Goal: Transaction & Acquisition: Purchase product/service

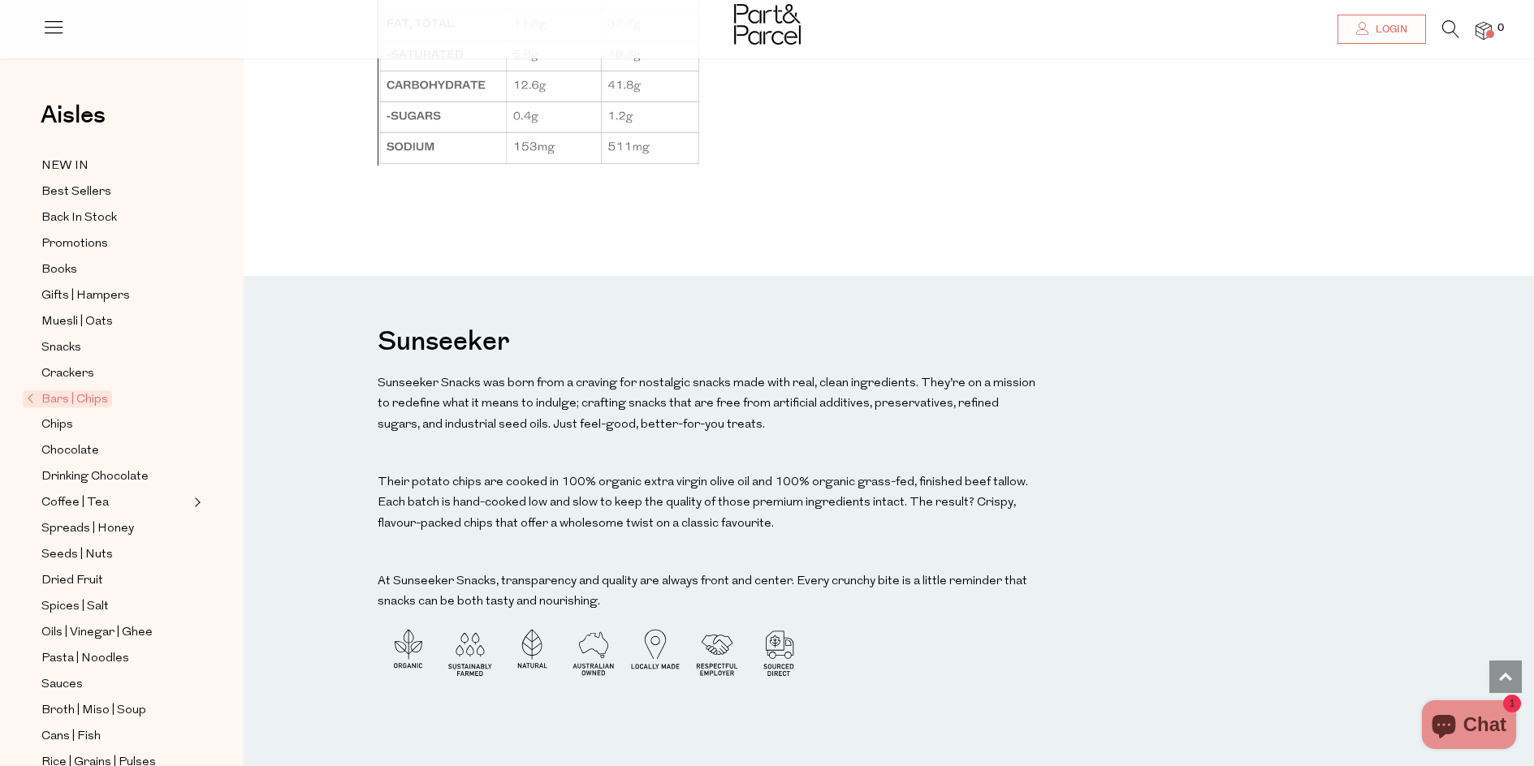
scroll to position [1624, 0]
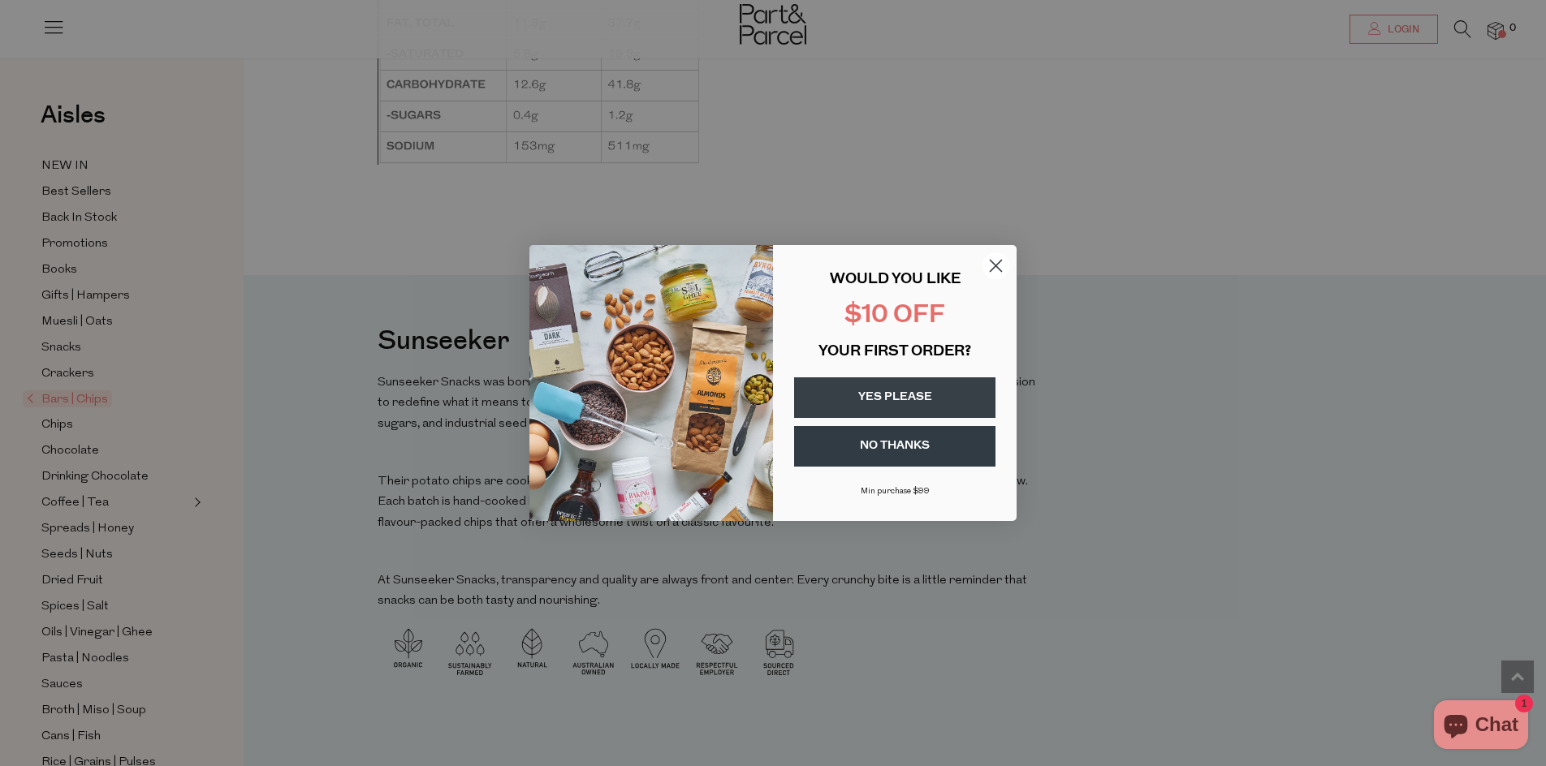
click at [999, 264] on circle "Close dialog" at bounding box center [995, 266] width 27 height 27
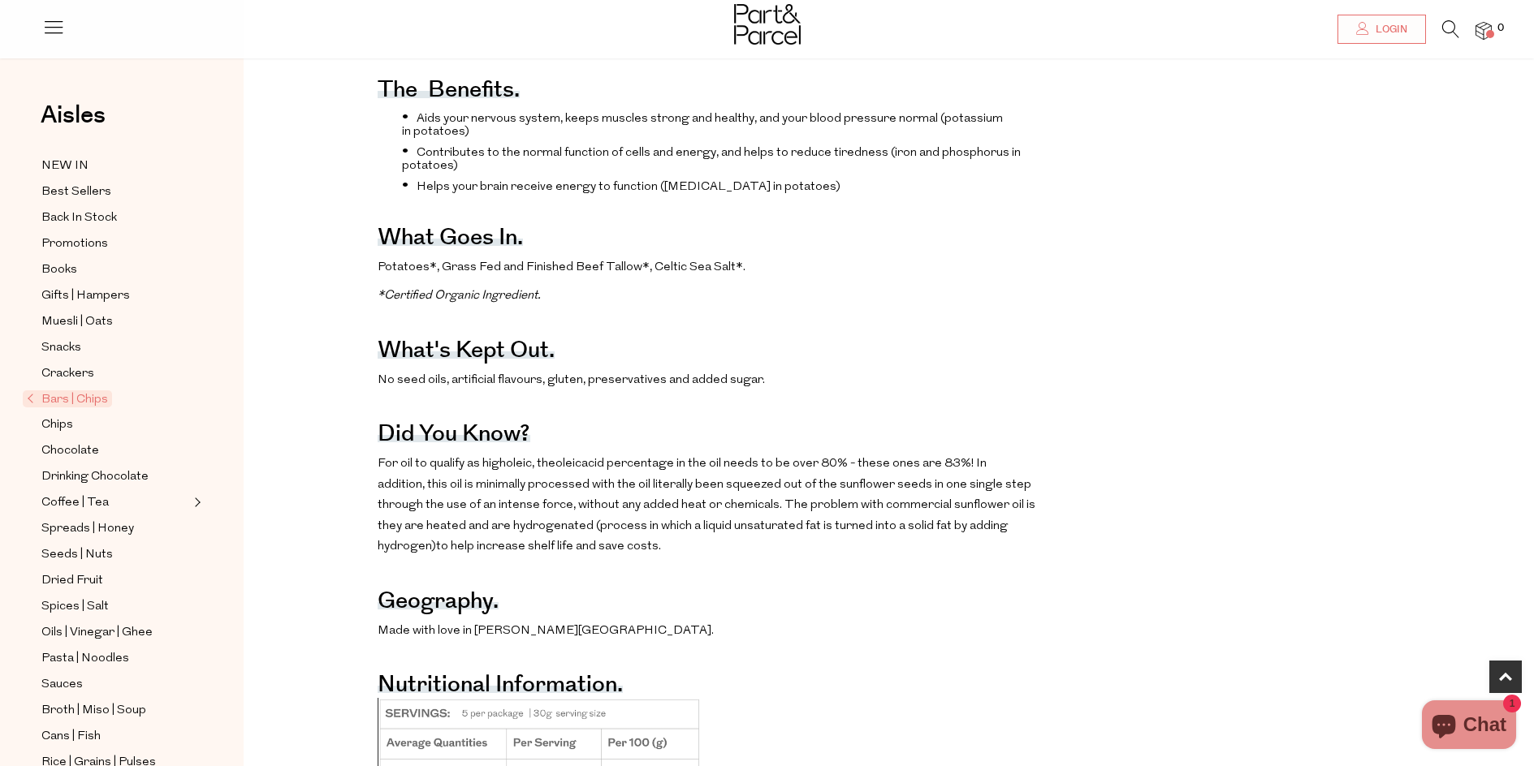
scroll to position [812, 0]
click at [57, 419] on span "Chips" at bounding box center [57, 425] width 32 height 19
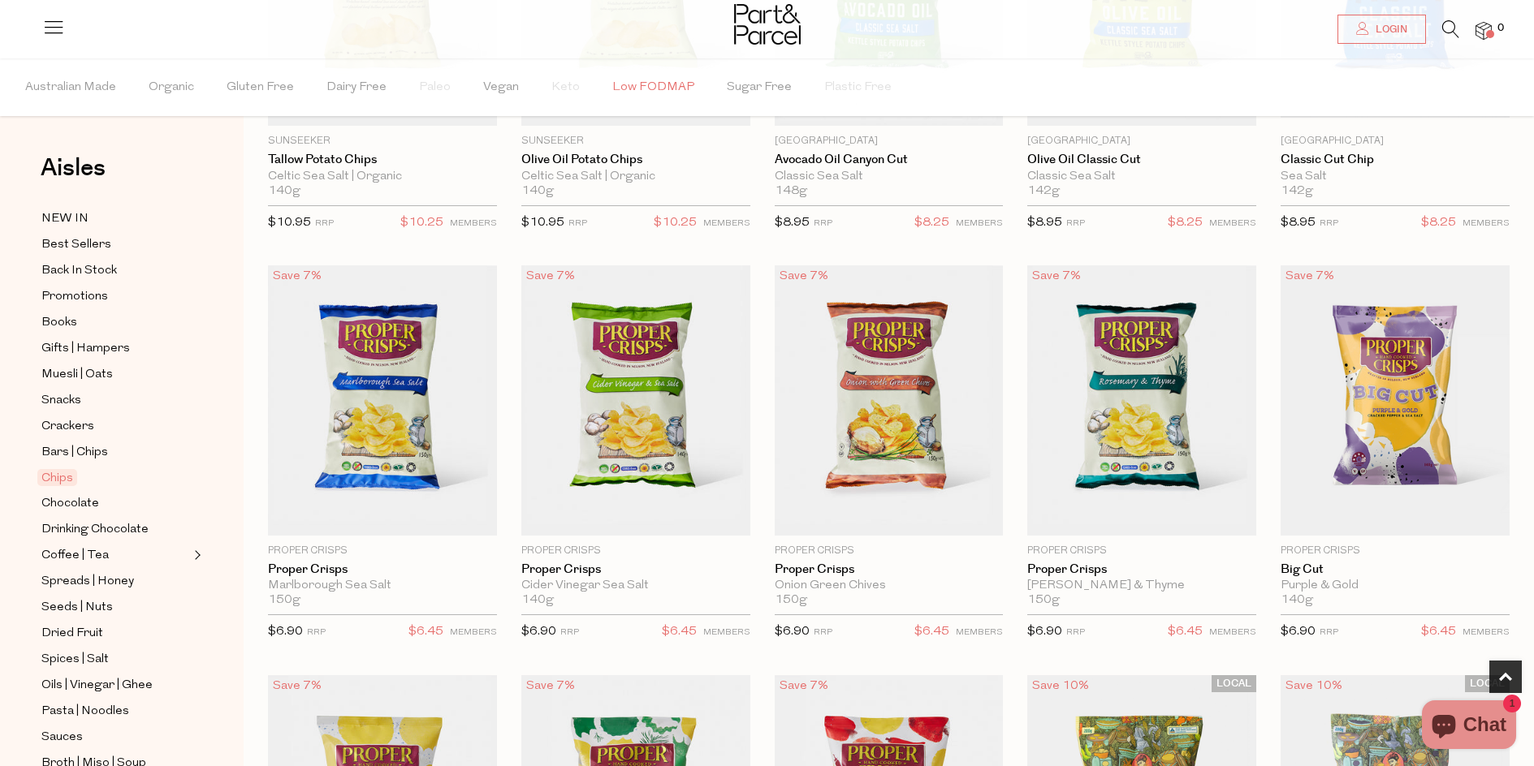
scroll to position [406, 0]
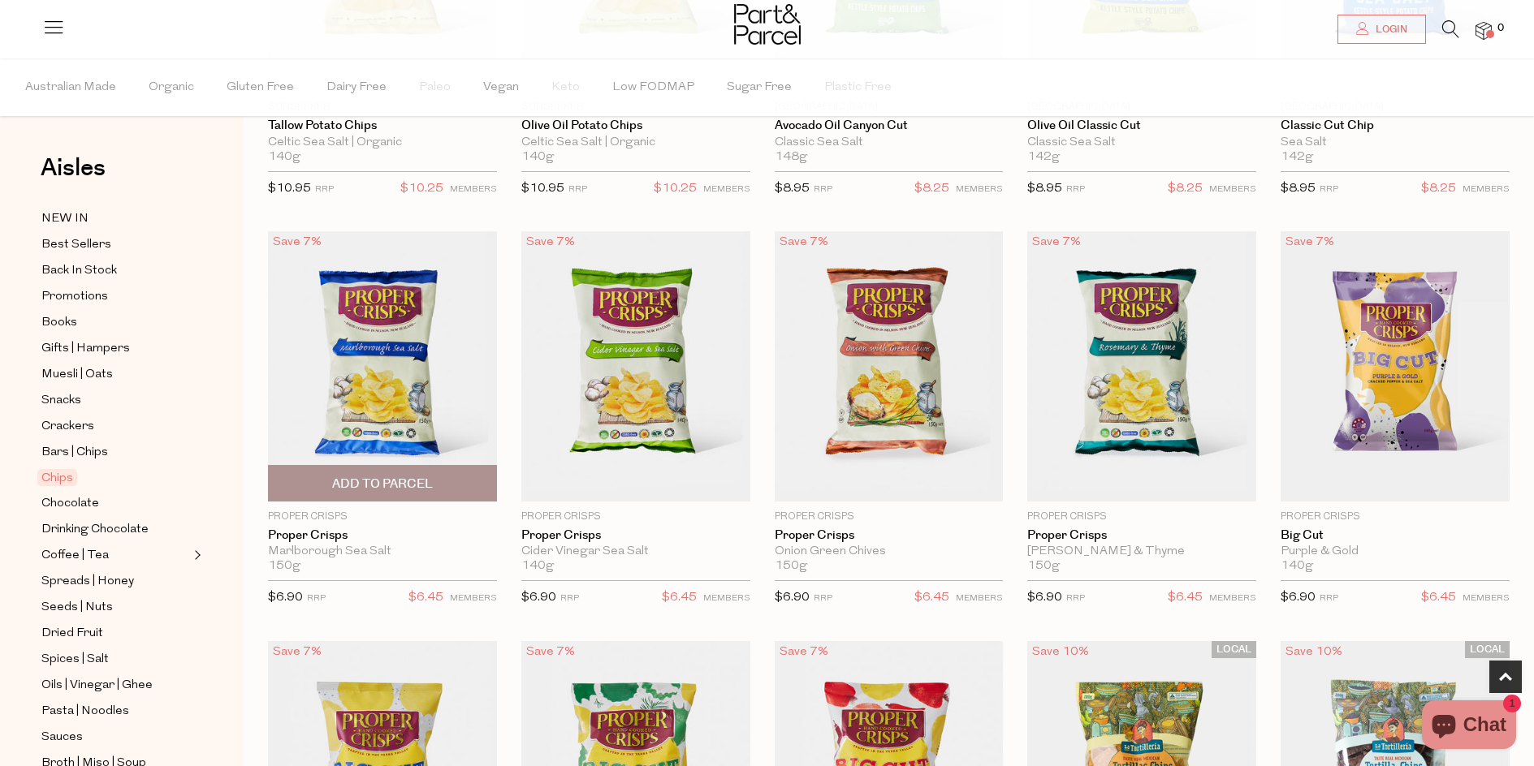
click at [349, 362] on img at bounding box center [382, 366] width 229 height 270
